Goal: Information Seeking & Learning: Learn about a topic

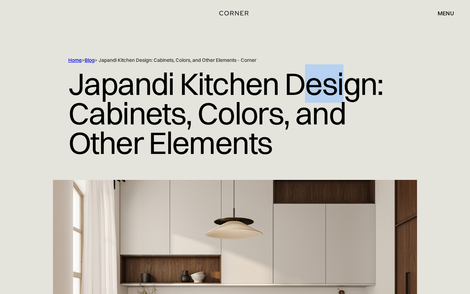
drag, startPoint x: 341, startPoint y: 92, endPoint x: 302, endPoint y: 93, distance: 38.7
click at [302, 93] on h1 "Japandi Kitchen Design: Cabinets, Colors, and Other Elements" at bounding box center [234, 113] width 333 height 99
click at [380, 84] on h1 "Japandi Kitchen Design: Cabinets, Colors, and Other Elements" at bounding box center [234, 113] width 333 height 99
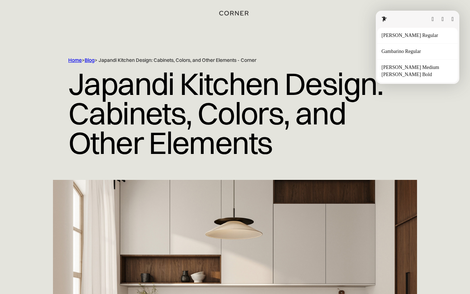
click at [451, 22] on button "button" at bounding box center [452, 19] width 2 height 6
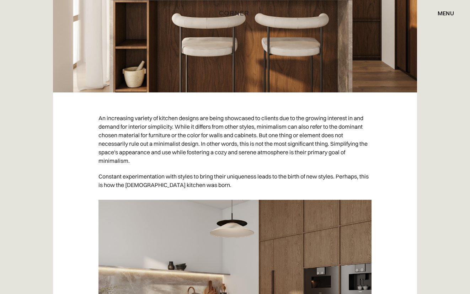
scroll to position [384, 0]
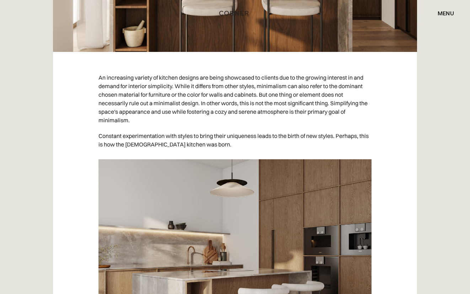
click at [305, 100] on p "An increasing variety of kitchen designs are being showcased to clients due to …" at bounding box center [234, 99] width 273 height 58
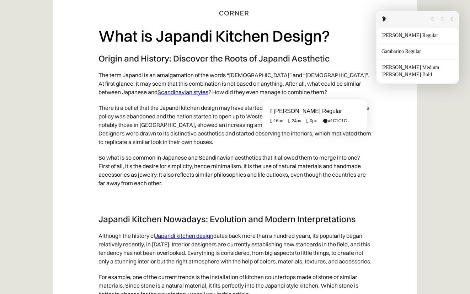
scroll to position [739, 0]
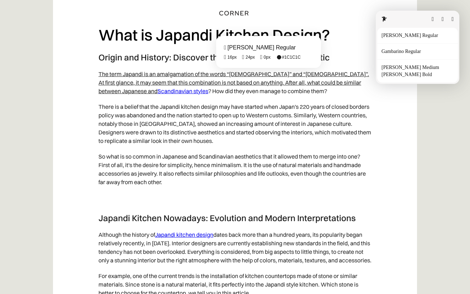
click at [227, 73] on fontsninja-text "The term Japandi is an amalgamation of the words “[DEMOGRAPHIC_DATA]” and “[DEM…" at bounding box center [233, 82] width 270 height 24
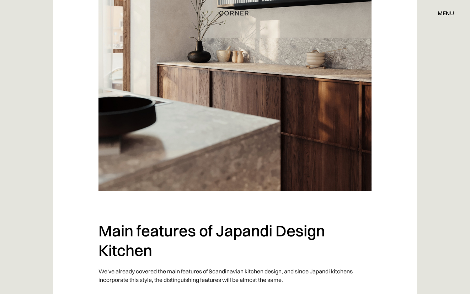
scroll to position [1098, 0]
